Goal: Information Seeking & Learning: Check status

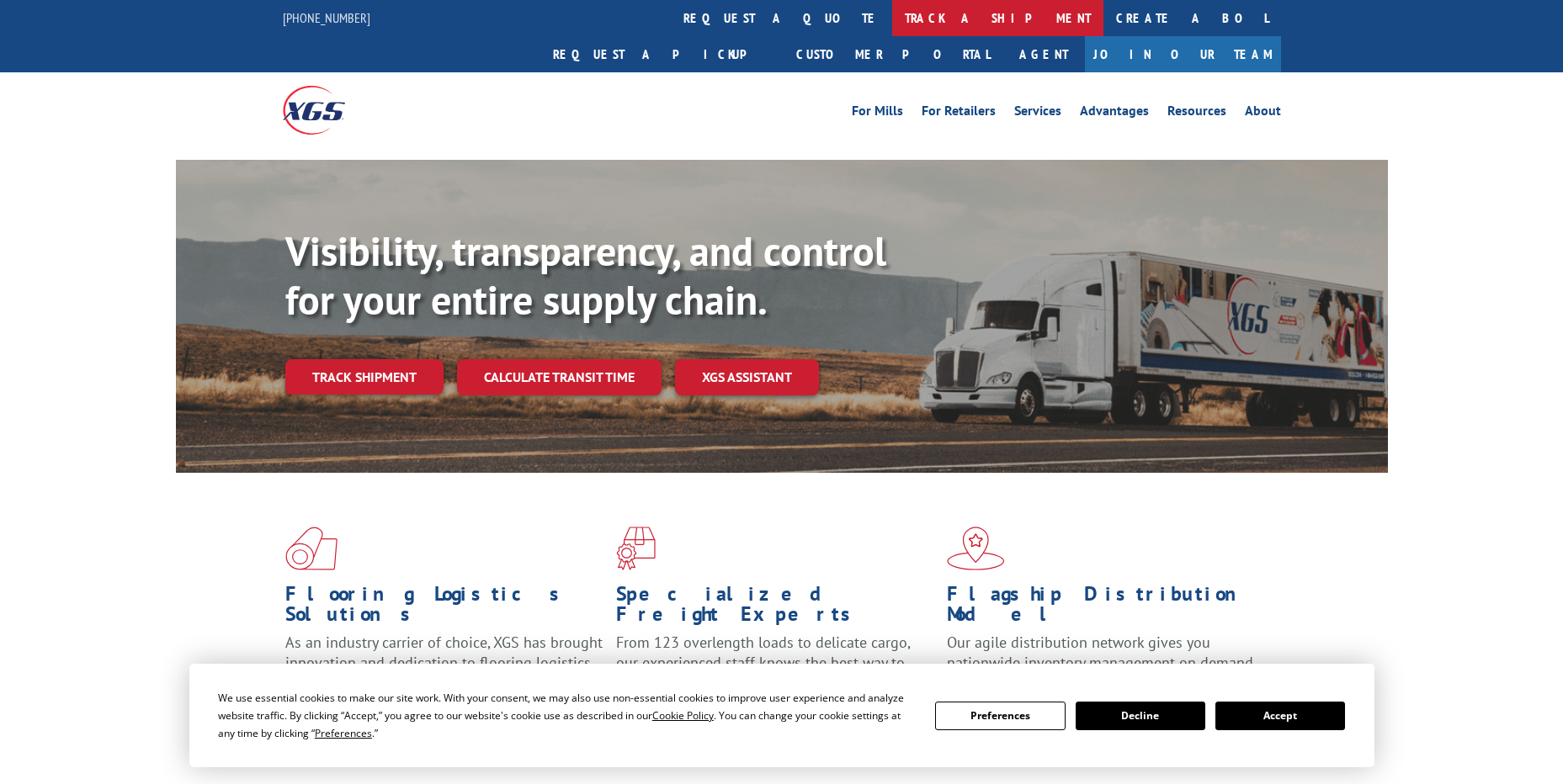
drag, startPoint x: 0, startPoint y: 0, endPoint x: 743, endPoint y: 20, distance: 743.3
click at [892, 20] on link "track a shipment" at bounding box center [998, 18] width 212 height 37
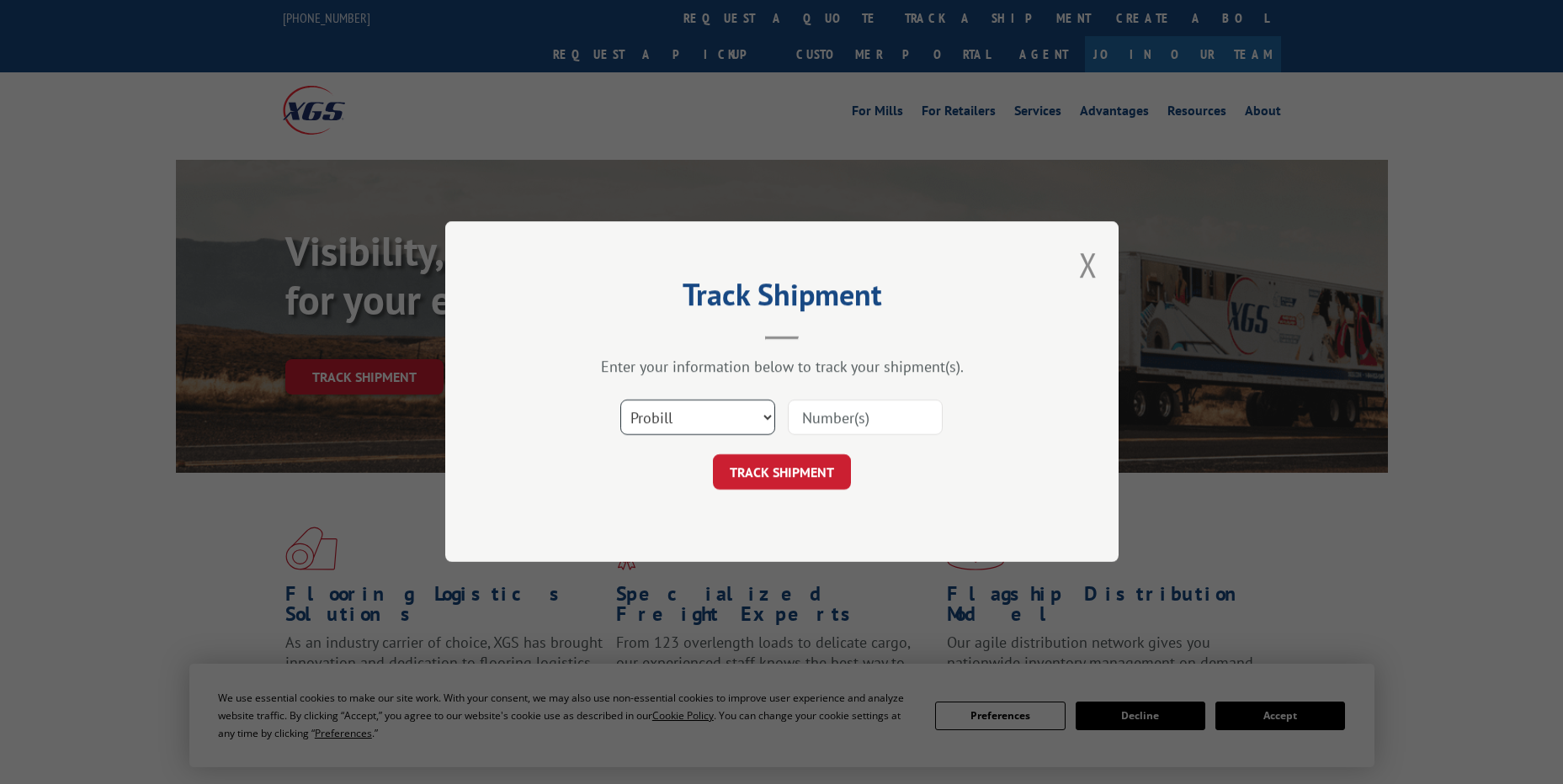
click at [726, 431] on select "Select category... Probill BOL PO" at bounding box center [697, 418] width 155 height 36
select select "po"
click at [620, 400] on select "Select category... Probill BOL PO" at bounding box center [697, 418] width 155 height 36
click at [800, 419] on input at bounding box center [865, 418] width 155 height 36
paste input "62535804"
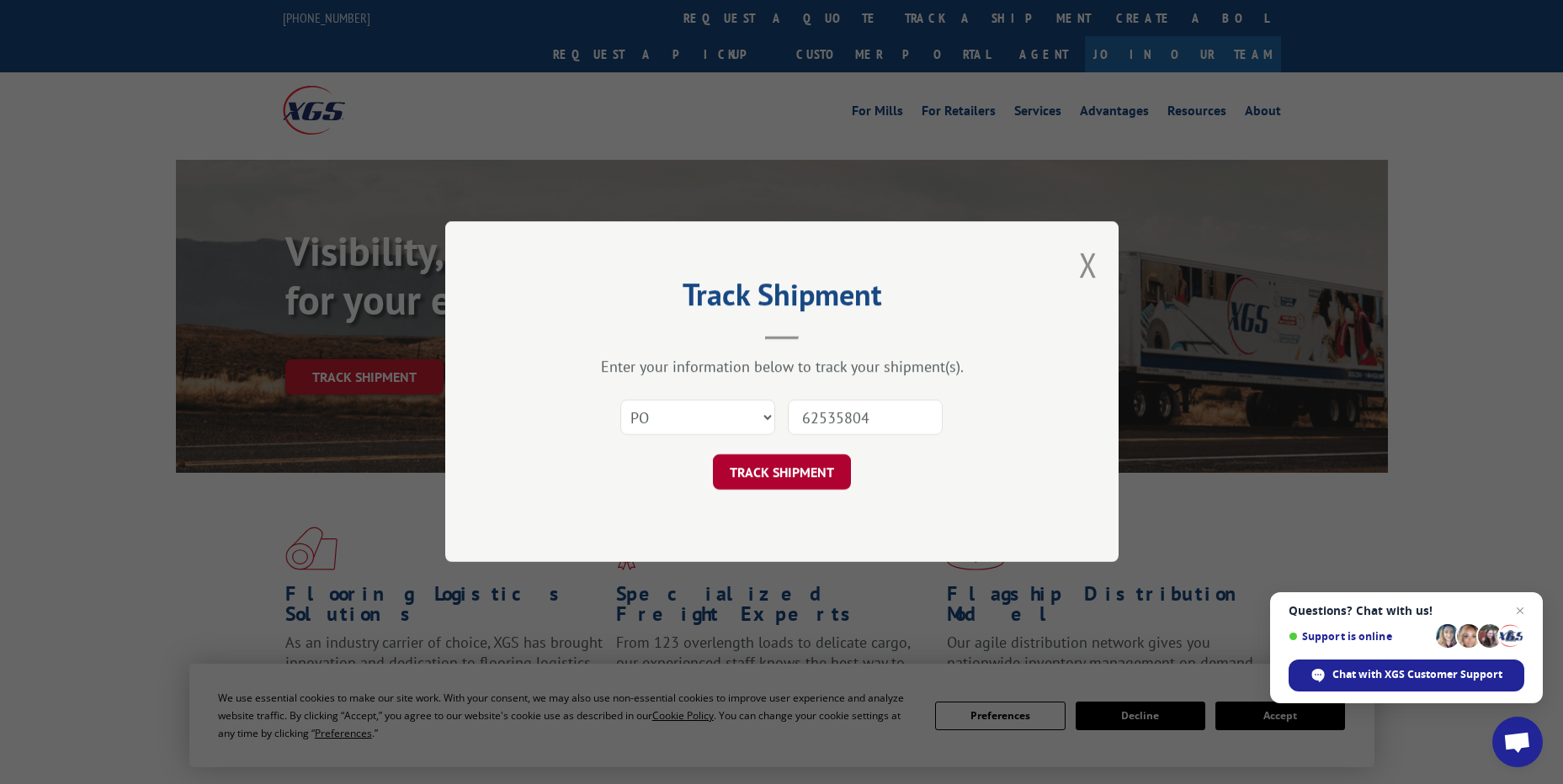
type input "62535804"
click at [809, 482] on button "TRACK SHIPMENT" at bounding box center [782, 473] width 138 height 36
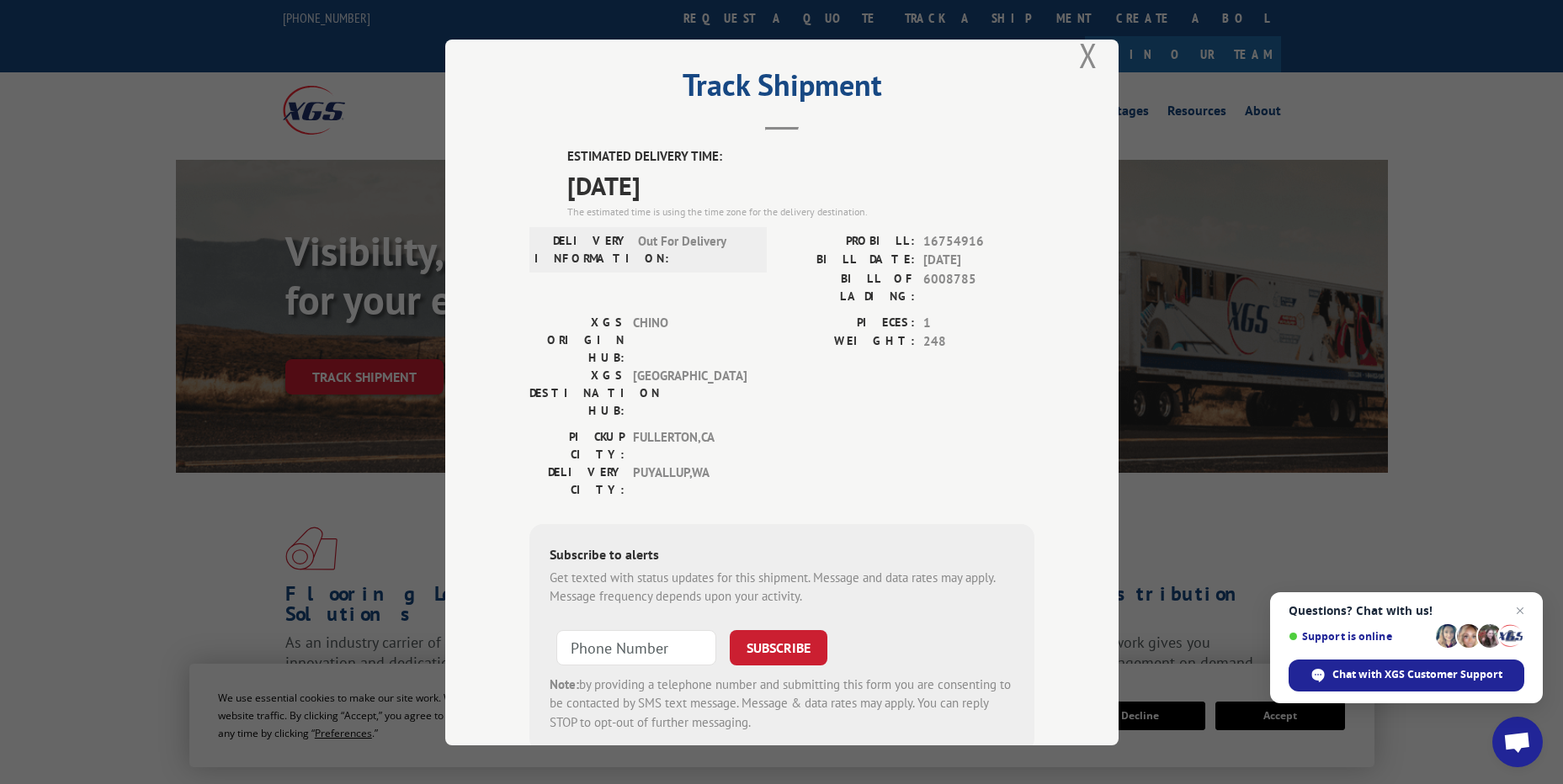
scroll to position [51, 0]
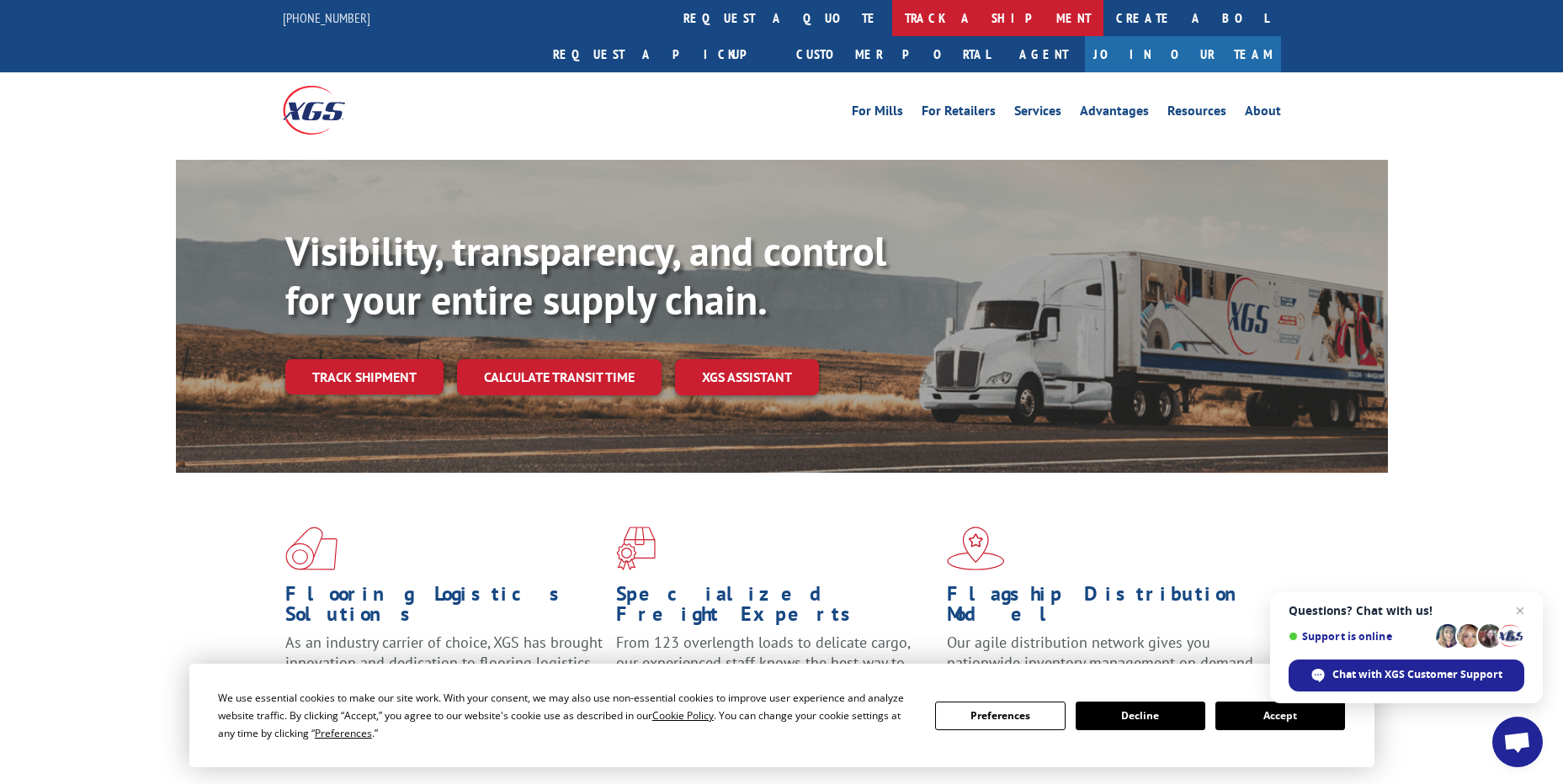
click at [892, 17] on link "track a shipment" at bounding box center [998, 18] width 212 height 37
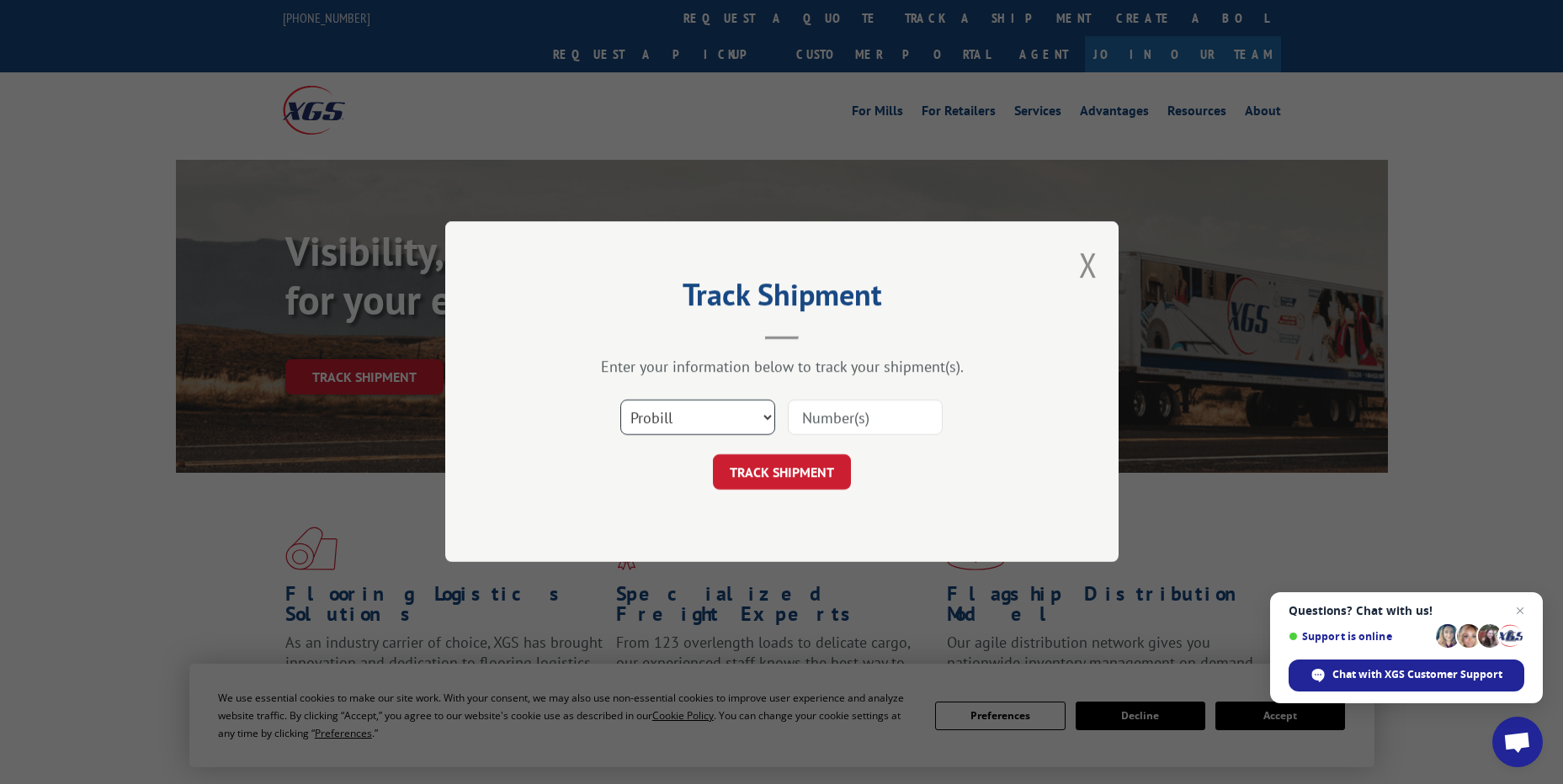
drag, startPoint x: 683, startPoint y: 418, endPoint x: 667, endPoint y: 413, distance: 16.8
click at [683, 419] on select "Select category... Probill BOL PO" at bounding box center [697, 418] width 155 height 36
select select "po"
click at [620, 400] on select "Select category... Probill BOL PO" at bounding box center [697, 418] width 155 height 36
click at [831, 410] on input at bounding box center [865, 418] width 155 height 36
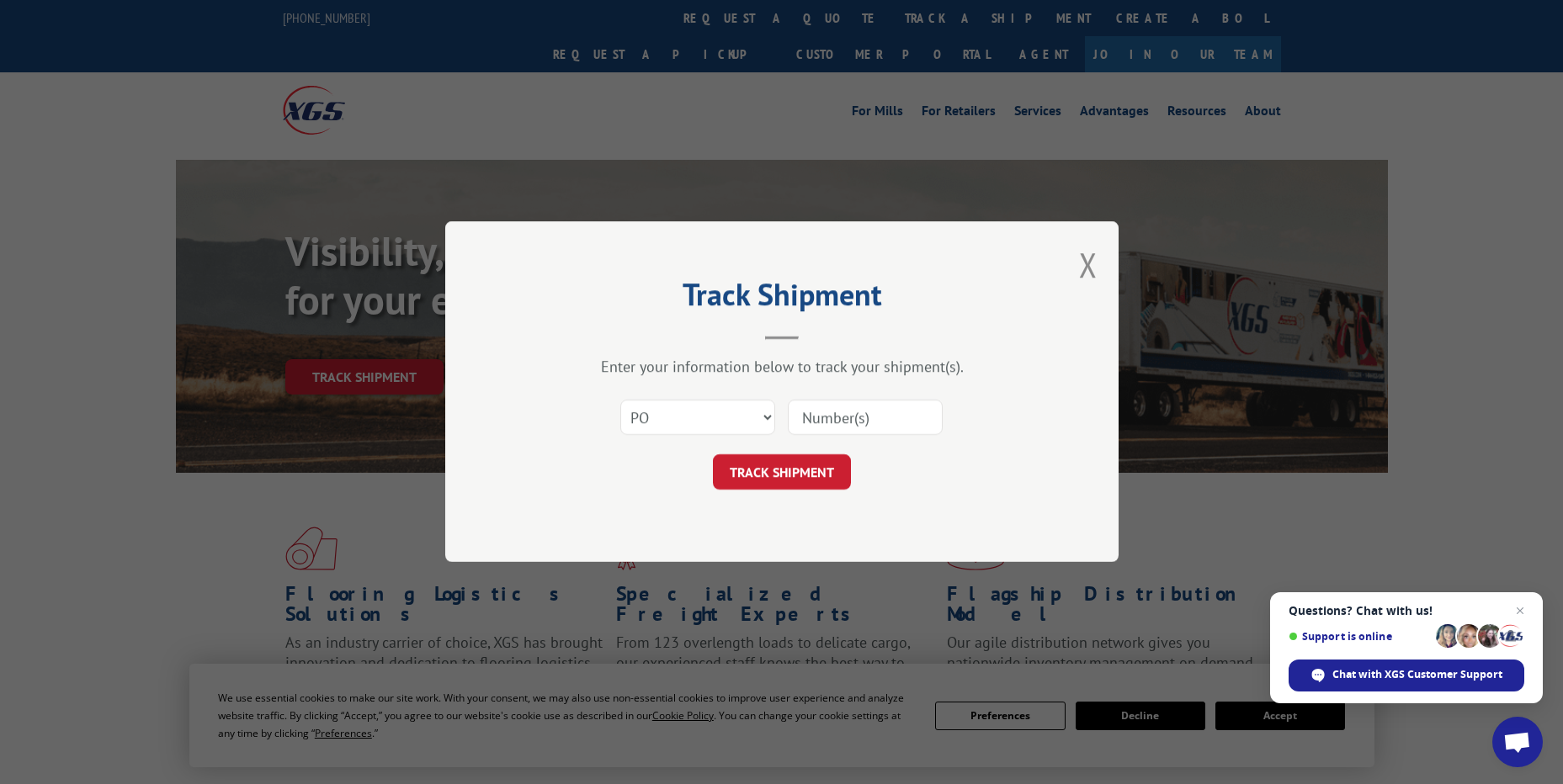
paste input "08523416"
type input "08523416"
click at [805, 466] on button "TRACK SHIPMENT" at bounding box center [782, 473] width 138 height 36
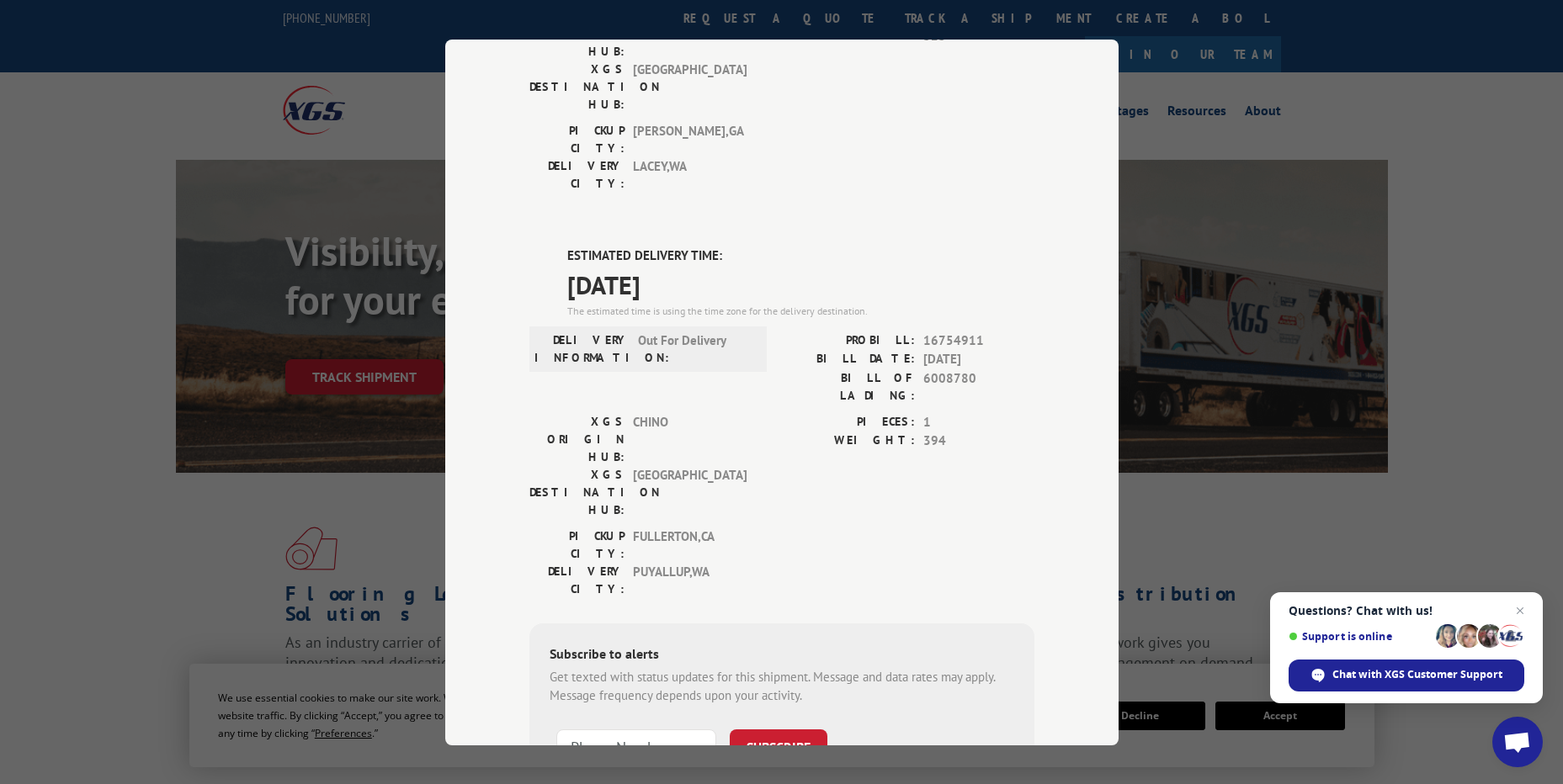
scroll to position [321, 0]
